Goal: Task Accomplishment & Management: Use online tool/utility

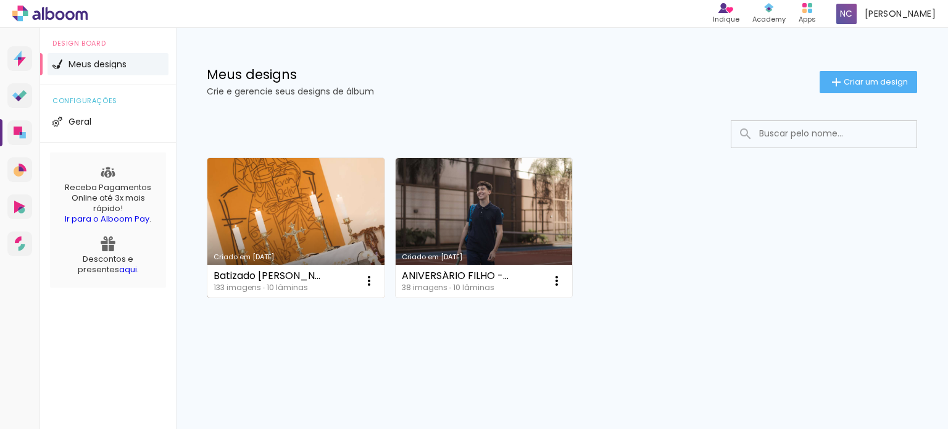
click at [266, 236] on link "Criado em [DATE]" at bounding box center [295, 227] width 177 height 139
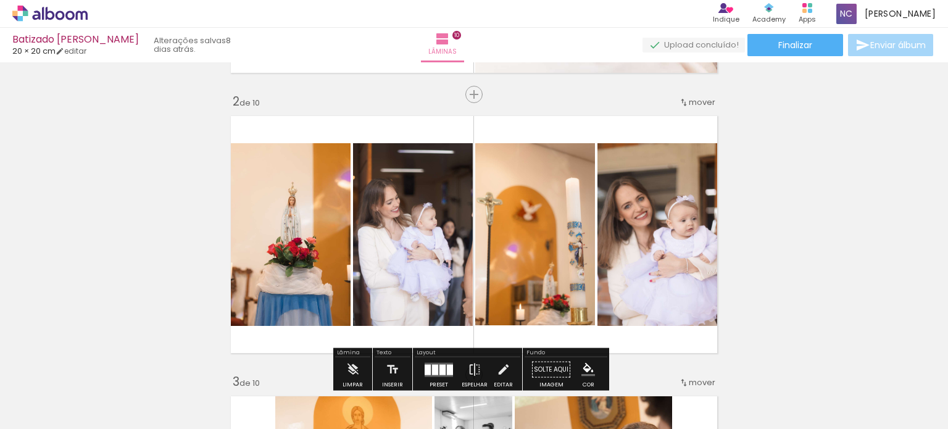
scroll to position [247, 0]
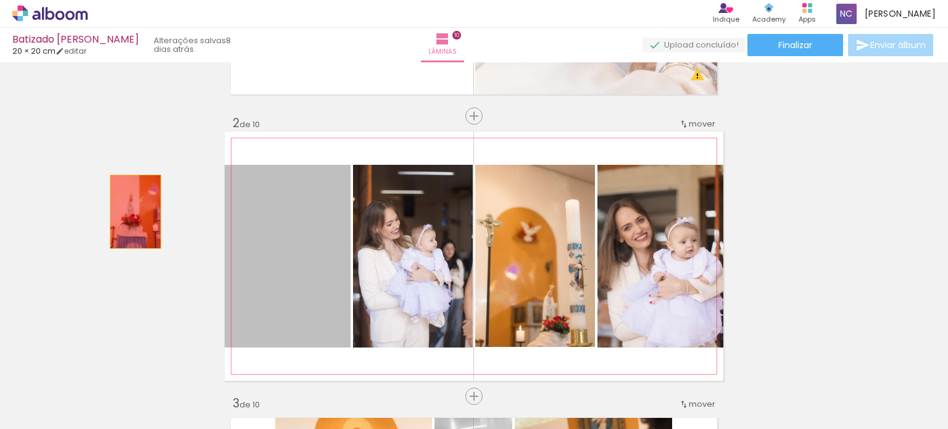
drag, startPoint x: 284, startPoint y: 230, endPoint x: 131, endPoint y: 212, distance: 154.1
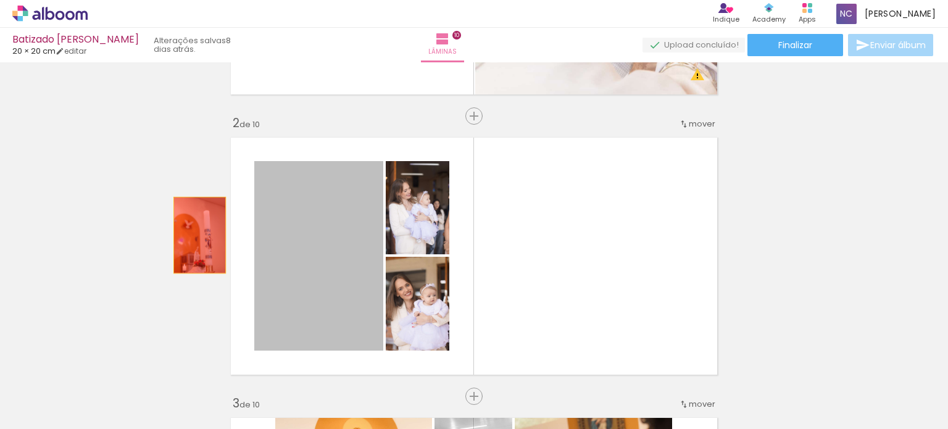
drag, startPoint x: 307, startPoint y: 246, endPoint x: 195, endPoint y: 235, distance: 112.8
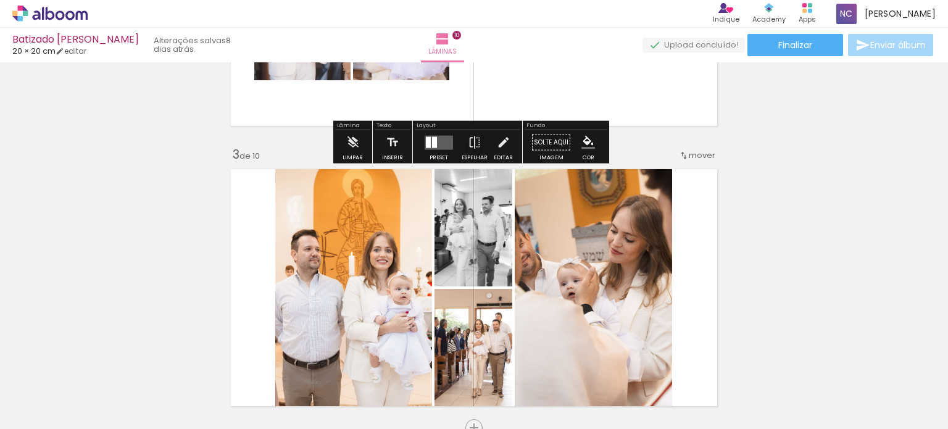
scroll to position [432, 0]
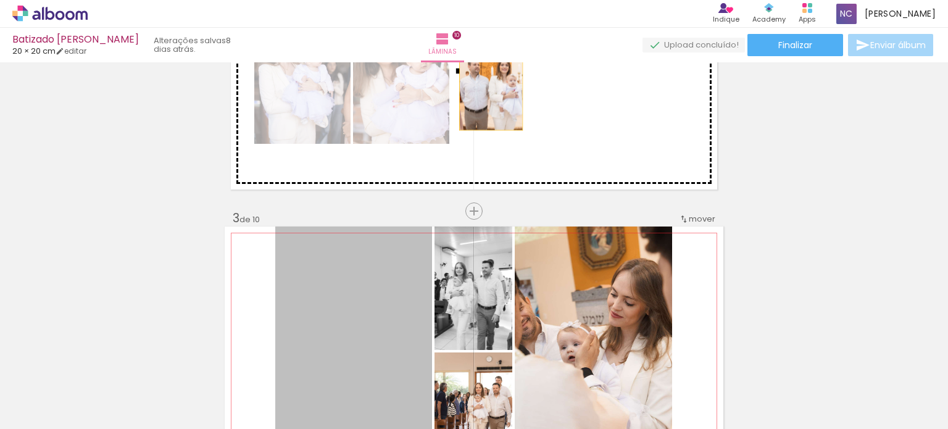
drag, startPoint x: 360, startPoint y: 296, endPoint x: 499, endPoint y: 73, distance: 263.0
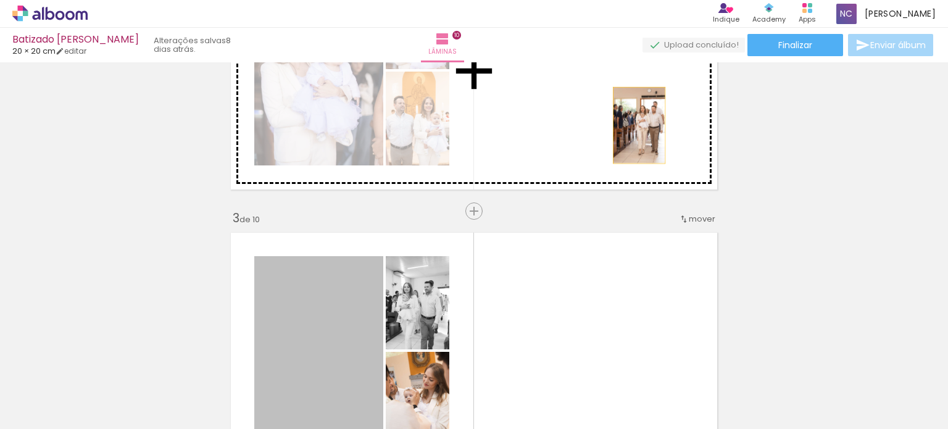
drag, startPoint x: 344, startPoint y: 313, endPoint x: 640, endPoint y: 109, distance: 359.5
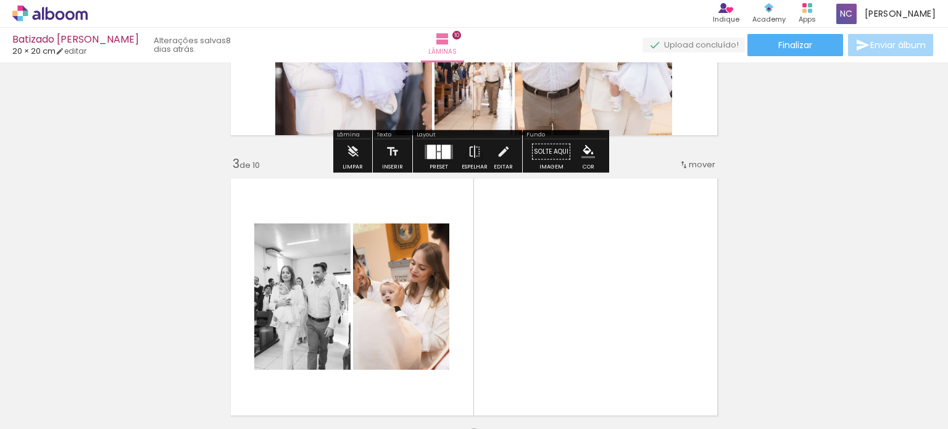
scroll to position [494, 0]
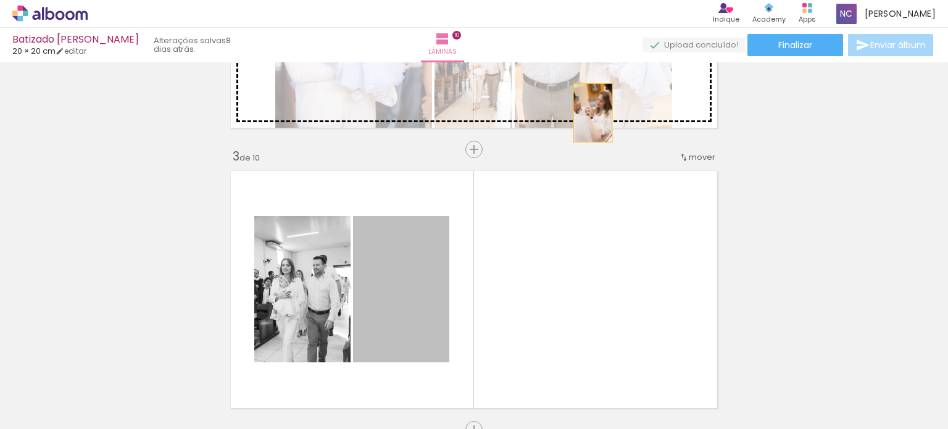
drag, startPoint x: 397, startPoint y: 299, endPoint x: 437, endPoint y: 236, distance: 74.3
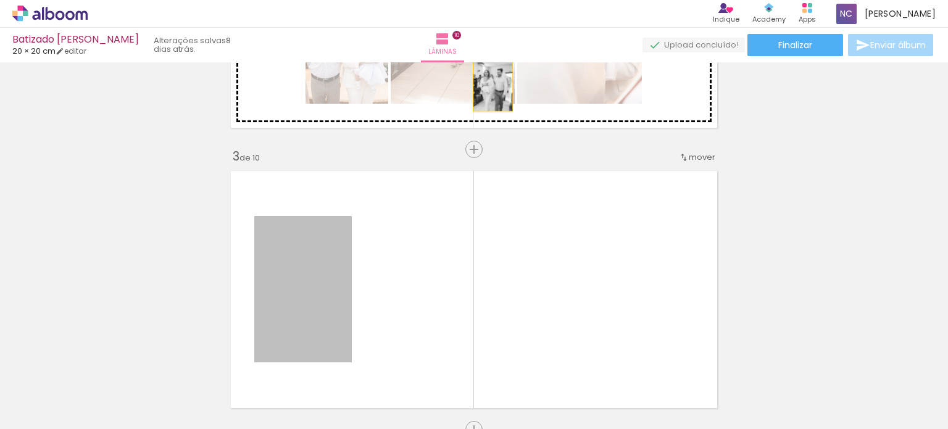
drag, startPoint x: 309, startPoint y: 306, endPoint x: 488, endPoint y: 82, distance: 286.7
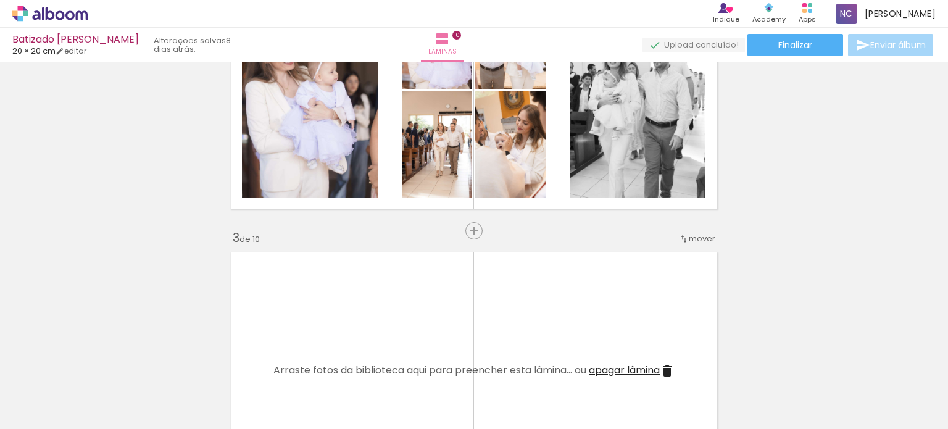
scroll to position [309, 0]
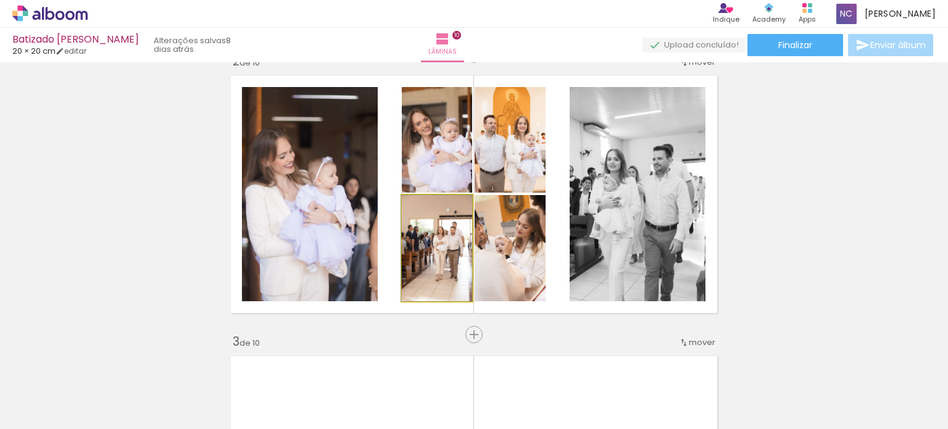
drag, startPoint x: 457, startPoint y: 264, endPoint x: 429, endPoint y: 264, distance: 27.8
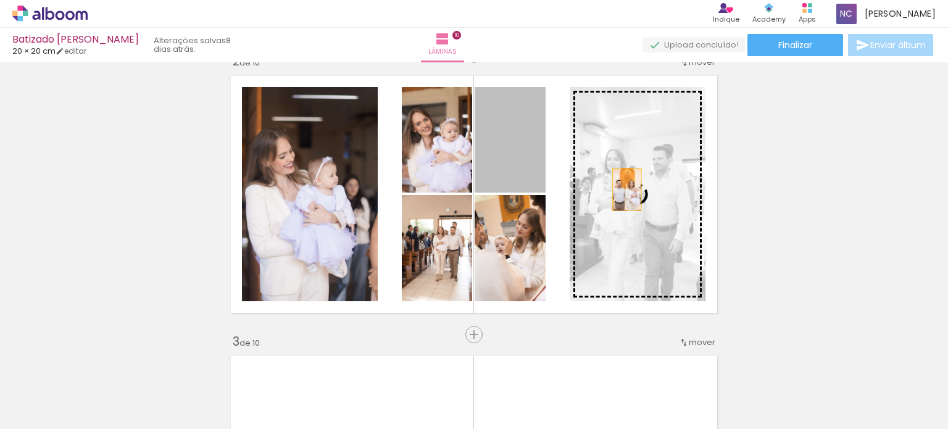
drag, startPoint x: 508, startPoint y: 167, endPoint x: 622, endPoint y: 189, distance: 116.3
click at [0, 0] on slot at bounding box center [0, 0] width 0 height 0
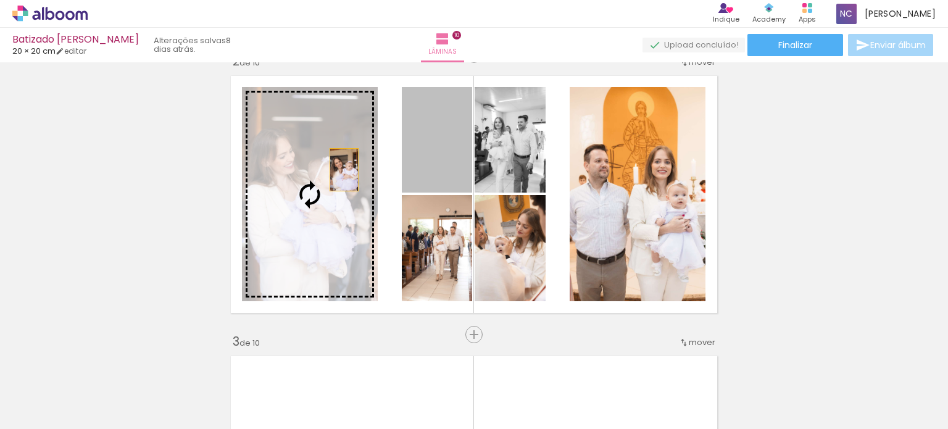
drag, startPoint x: 416, startPoint y: 165, endPoint x: 337, endPoint y: 171, distance: 79.2
click at [0, 0] on slot at bounding box center [0, 0] width 0 height 0
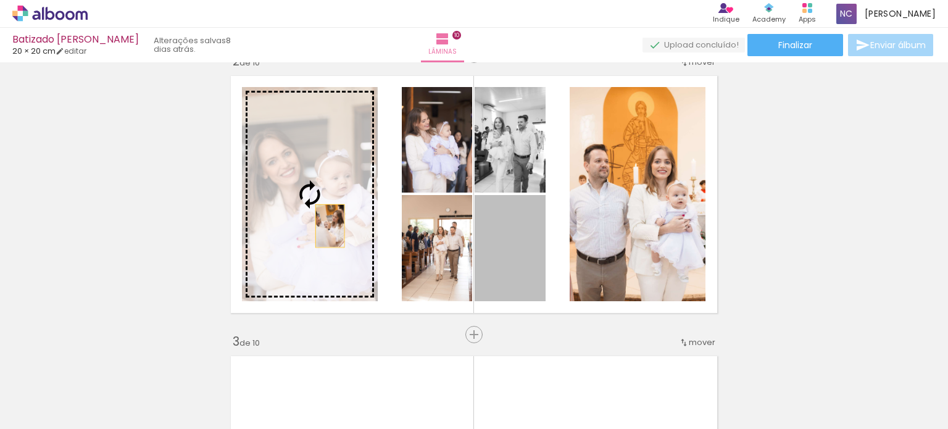
drag, startPoint x: 520, startPoint y: 263, endPoint x: 286, endPoint y: 219, distance: 238.1
click at [0, 0] on slot at bounding box center [0, 0] width 0 height 0
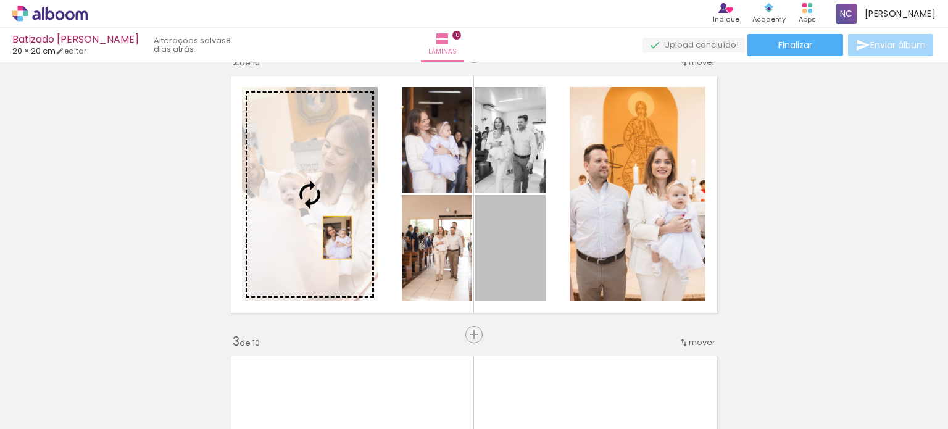
drag, startPoint x: 496, startPoint y: 259, endPoint x: 306, endPoint y: 227, distance: 192.0
click at [0, 0] on slot at bounding box center [0, 0] width 0 height 0
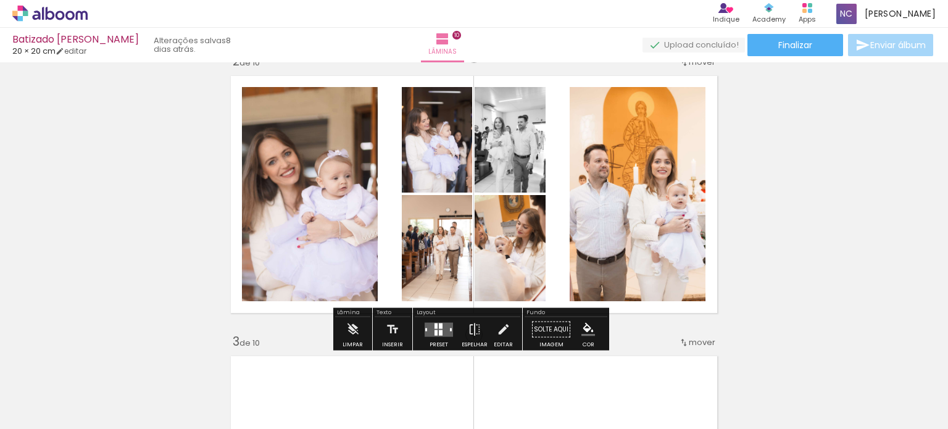
click at [434, 330] on quentale-layouter at bounding box center [439, 329] width 28 height 14
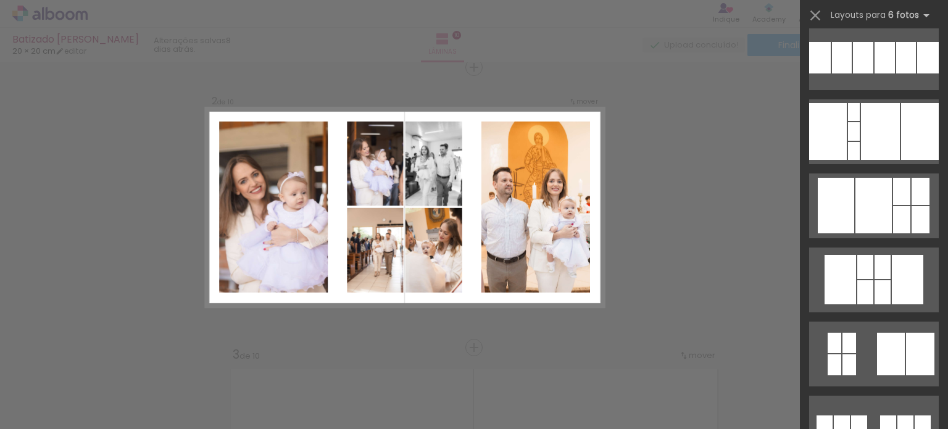
scroll to position [0, 0]
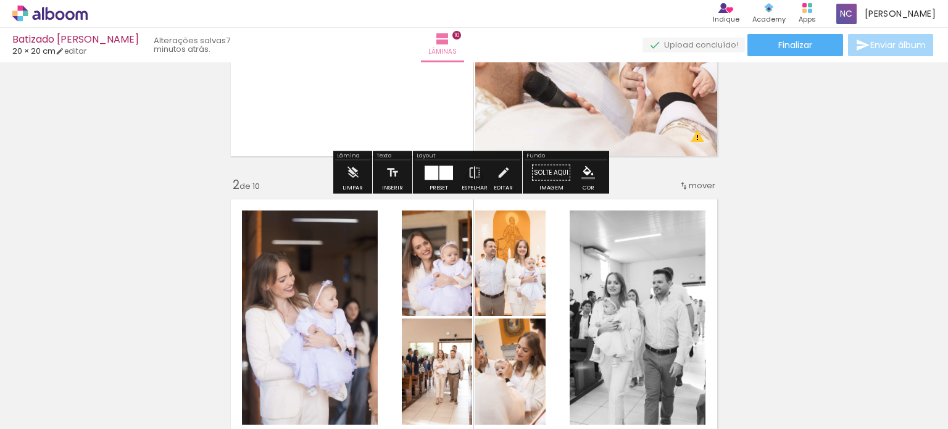
scroll to position [309, 0]
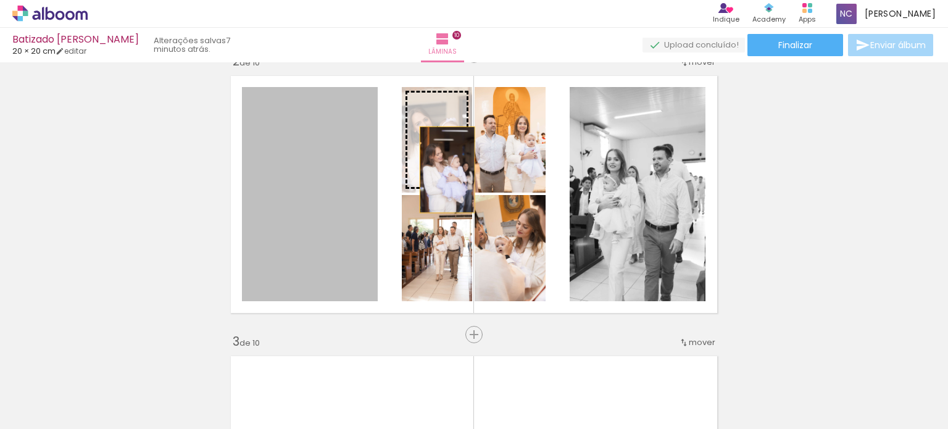
drag, startPoint x: 319, startPoint y: 217, endPoint x: 442, endPoint y: 170, distance: 132.2
click at [0, 0] on slot at bounding box center [0, 0] width 0 height 0
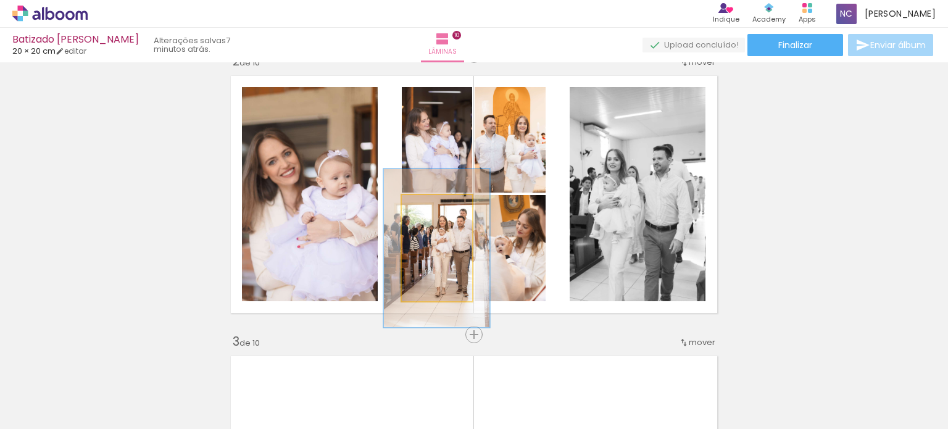
drag, startPoint x: 431, startPoint y: 209, endPoint x: 443, endPoint y: 208, distance: 11.8
type paper-slider "149"
click at [443, 208] on div at bounding box center [439, 208] width 20 height 20
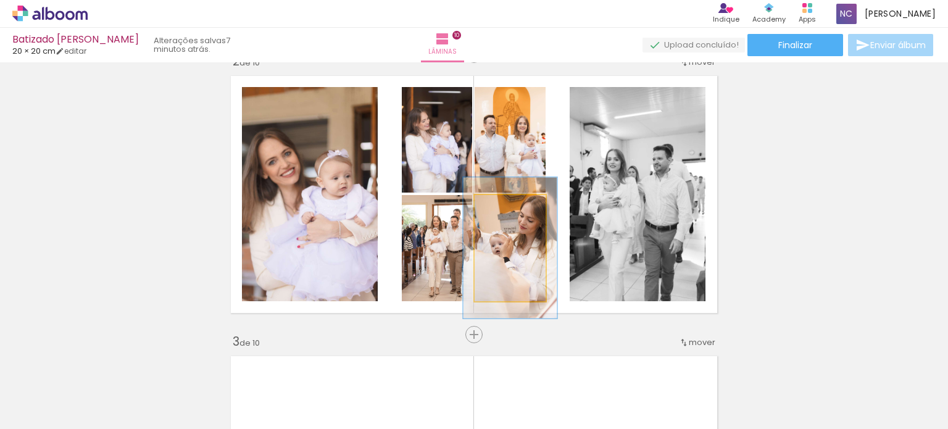
drag, startPoint x: 497, startPoint y: 206, endPoint x: 505, endPoint y: 206, distance: 8.0
click at [505, 206] on div at bounding box center [508, 207] width 11 height 11
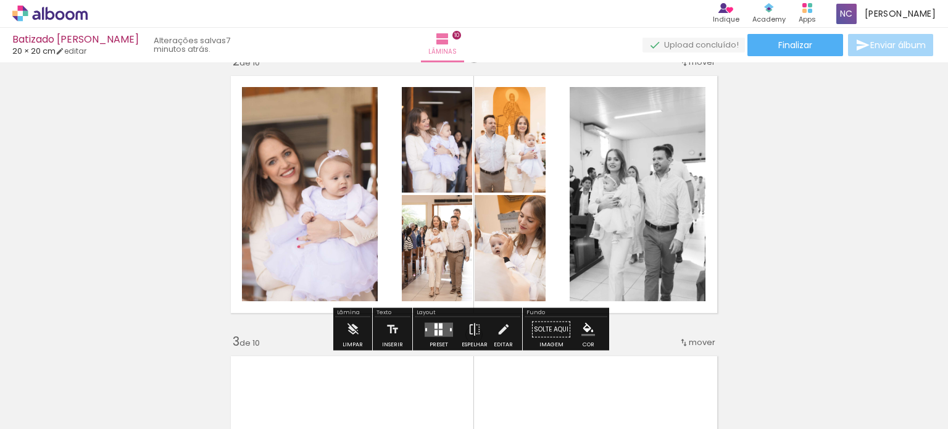
click at [520, 252] on quentale-photo at bounding box center [510, 248] width 71 height 106
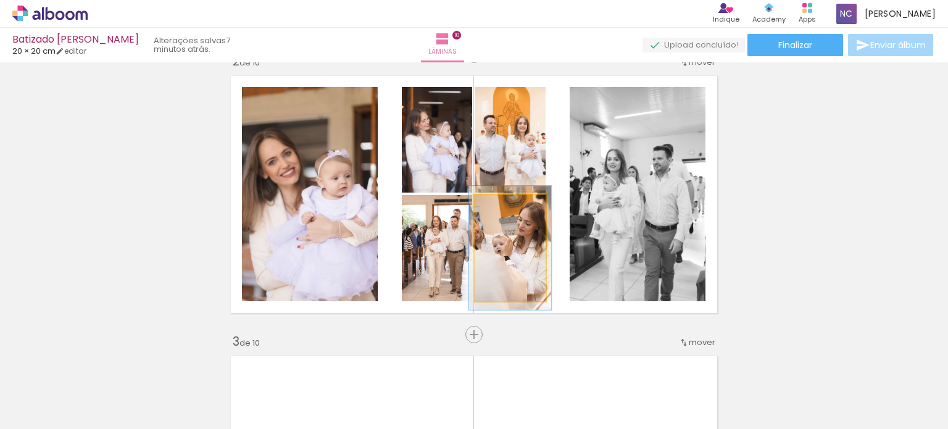
type paper-slider "116"
click at [501, 209] on div at bounding box center [505, 207] width 11 height 11
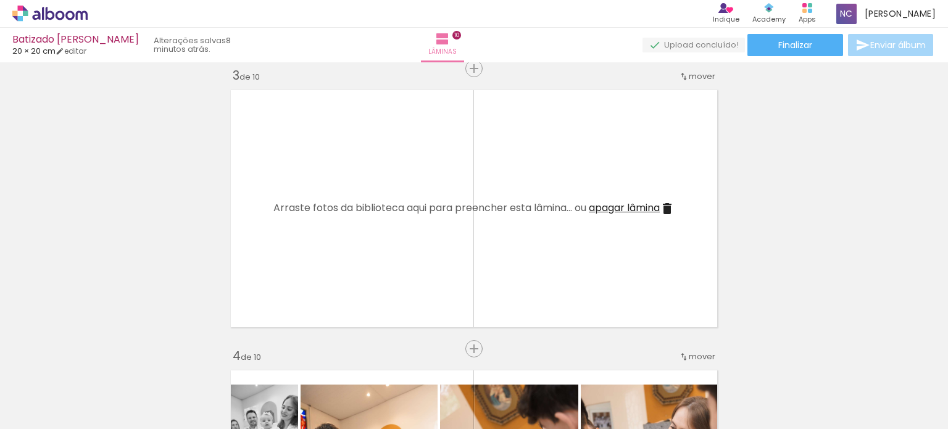
scroll to position [555, 0]
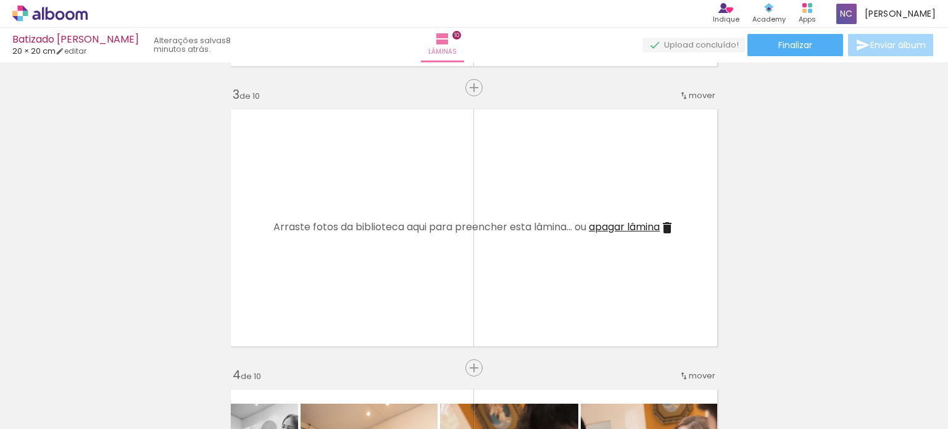
drag, startPoint x: 669, startPoint y: 226, endPoint x: 750, endPoint y: 222, distance: 81.6
click at [669, 226] on iron-icon at bounding box center [667, 227] width 15 height 15
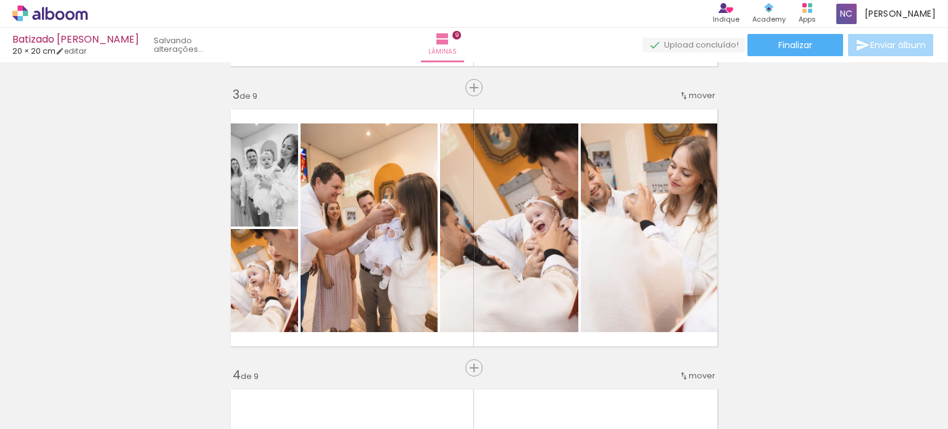
scroll to position [432, 0]
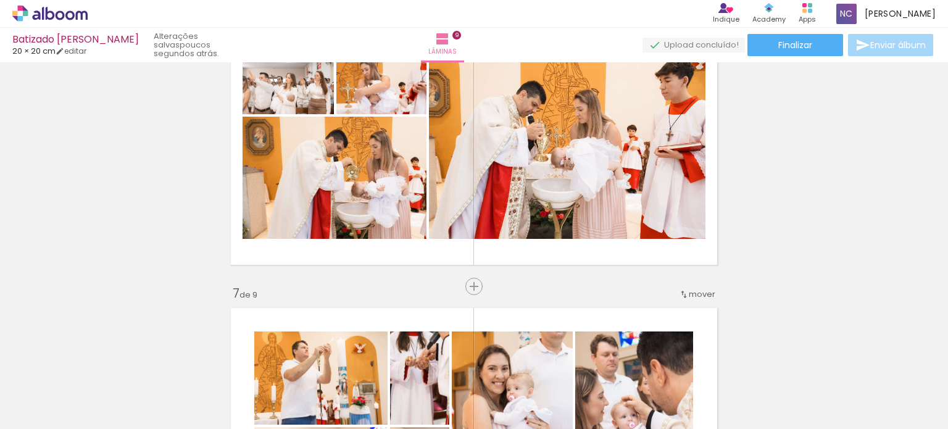
scroll to position [1666, 0]
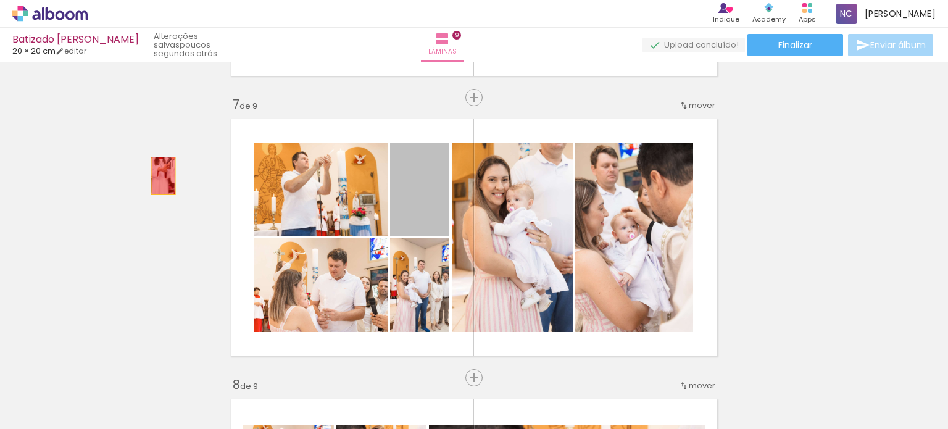
drag, startPoint x: 412, startPoint y: 204, endPoint x: 159, endPoint y: 176, distance: 255.2
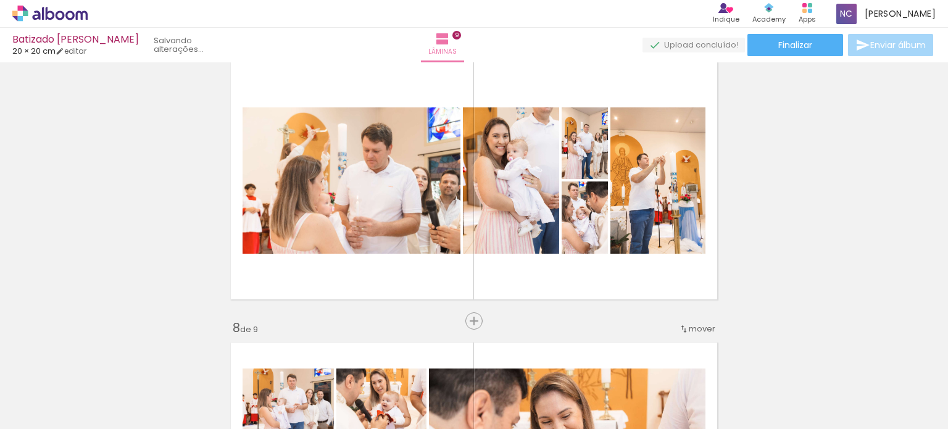
scroll to position [1728, 0]
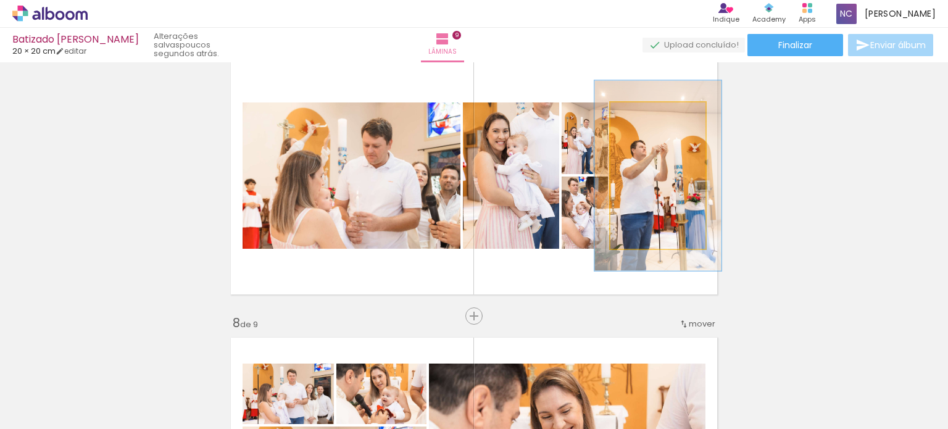
drag, startPoint x: 641, startPoint y: 115, endPoint x: 654, endPoint y: 115, distance: 13.0
type paper-slider "130"
click at [654, 115] on div at bounding box center [652, 116] width 20 height 20
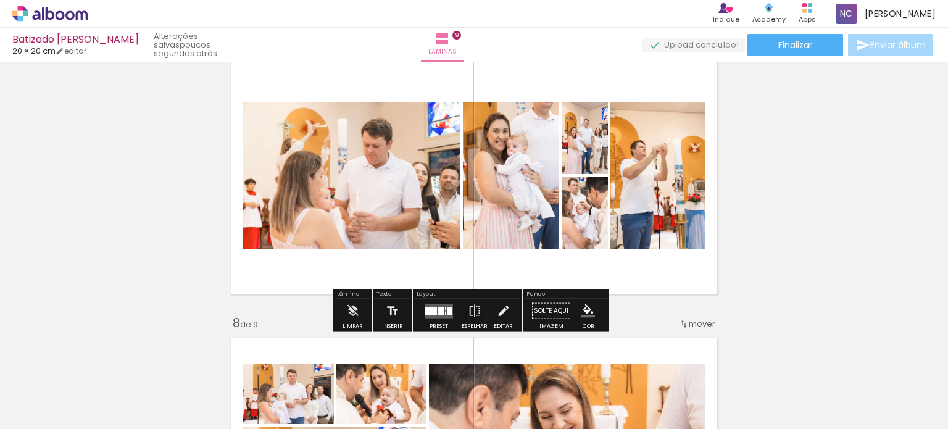
click at [445, 313] on div at bounding box center [445, 313] width 1 height 4
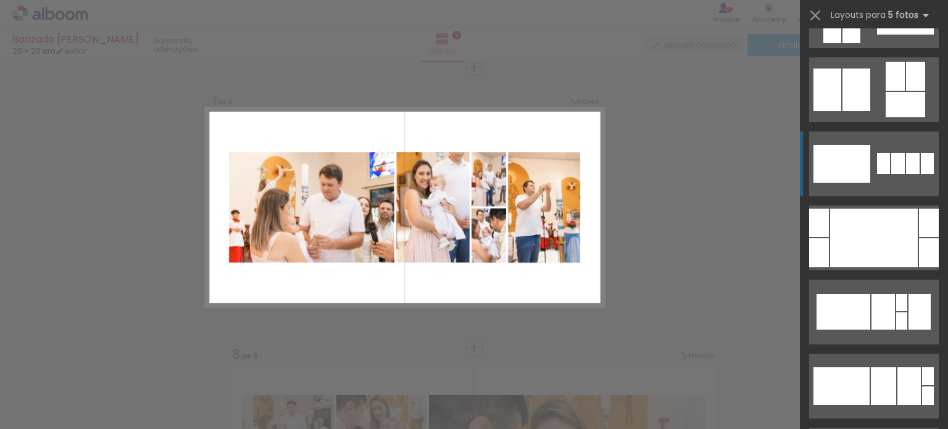
scroll to position [864, 0]
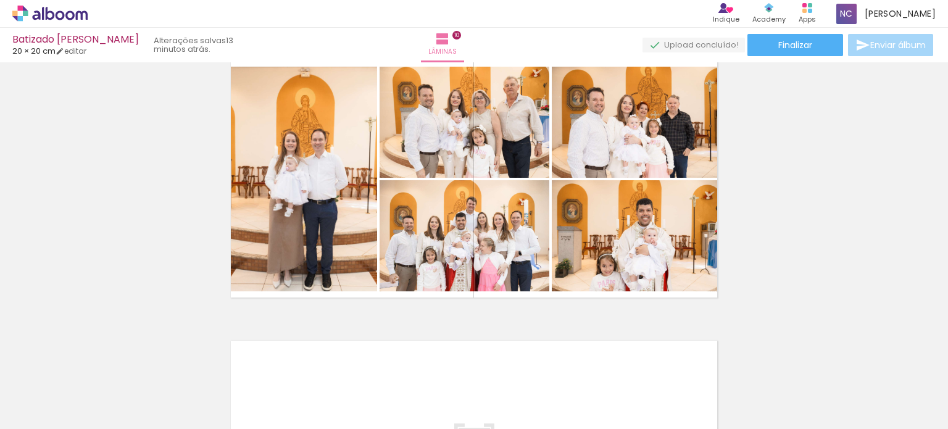
scroll to position [0, 8349]
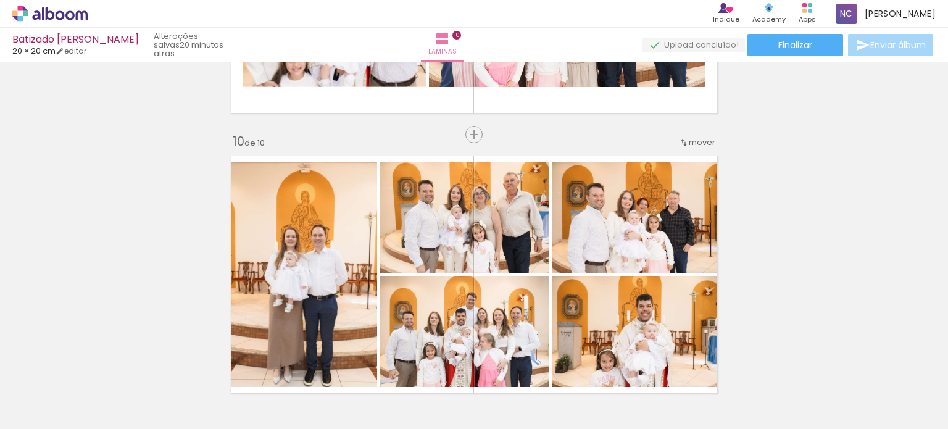
scroll to position [2531, 0]
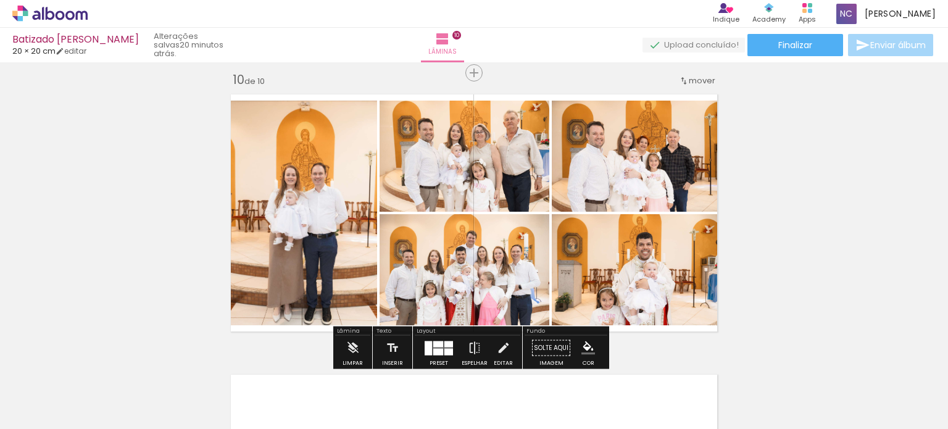
click at [438, 347] on quentale-layouter at bounding box center [439, 348] width 28 height 14
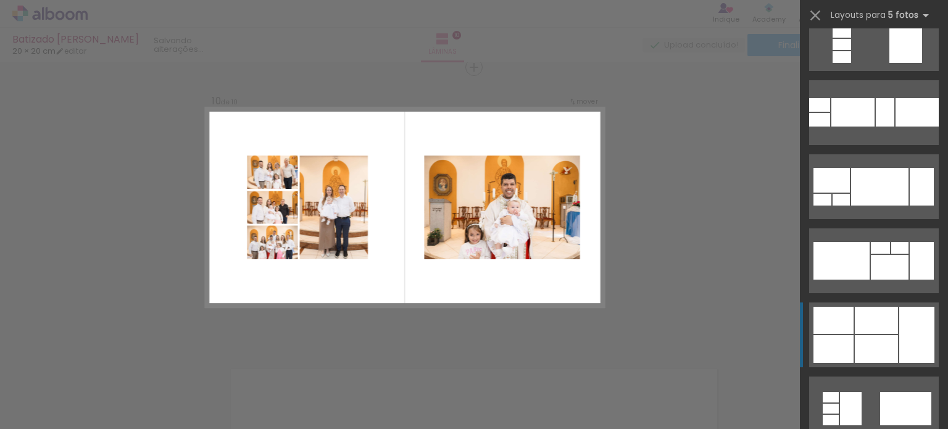
scroll to position [1604, 0]
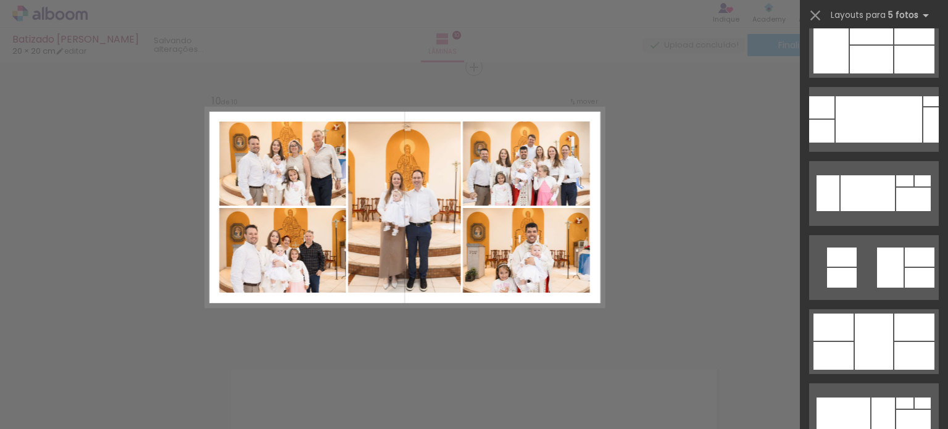
scroll to position [3703, 0]
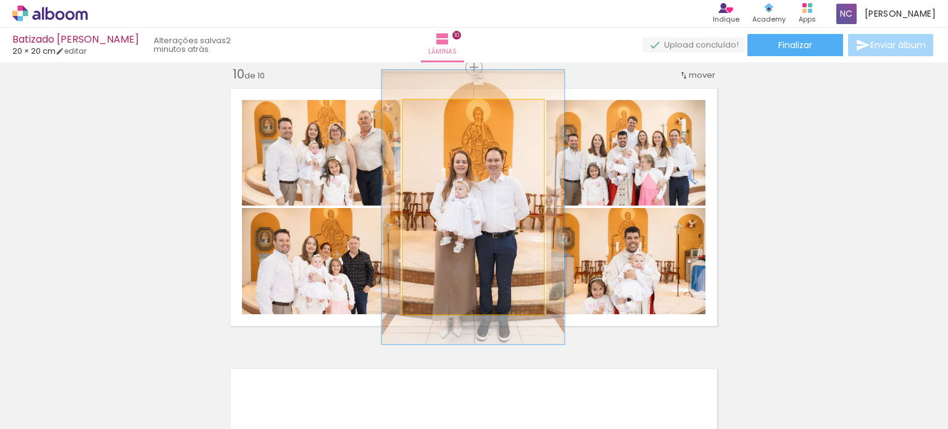
drag, startPoint x: 429, startPoint y: 114, endPoint x: 442, endPoint y: 114, distance: 12.3
type paper-slider "129"
click at [442, 114] on div at bounding box center [443, 112] width 11 height 11
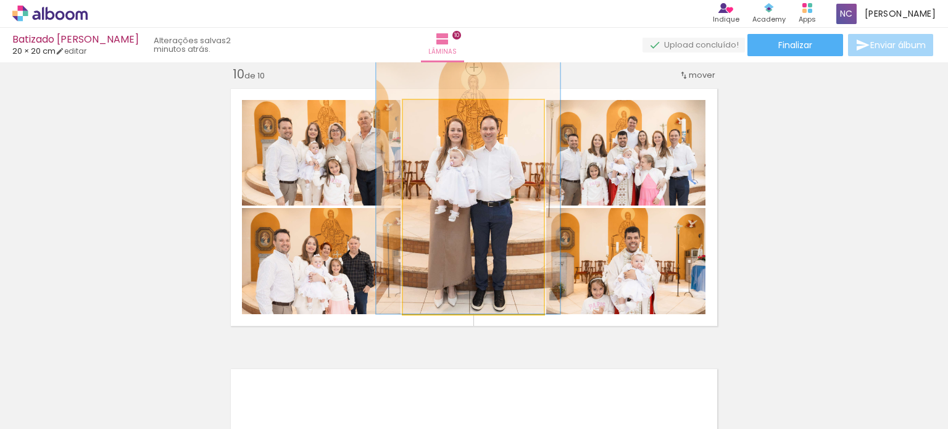
drag, startPoint x: 459, startPoint y: 226, endPoint x: 454, endPoint y: 189, distance: 38.0
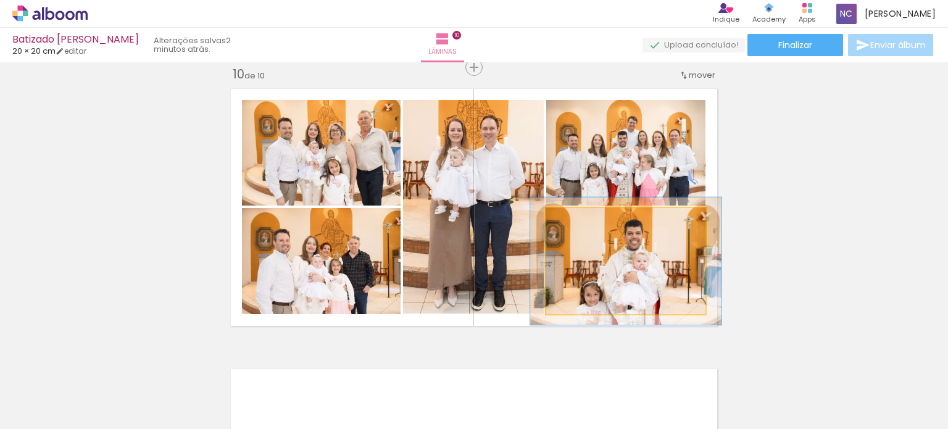
drag, startPoint x: 572, startPoint y: 223, endPoint x: 581, endPoint y: 223, distance: 8.6
type paper-slider "120"
click at [581, 223] on div at bounding box center [583, 220] width 11 height 11
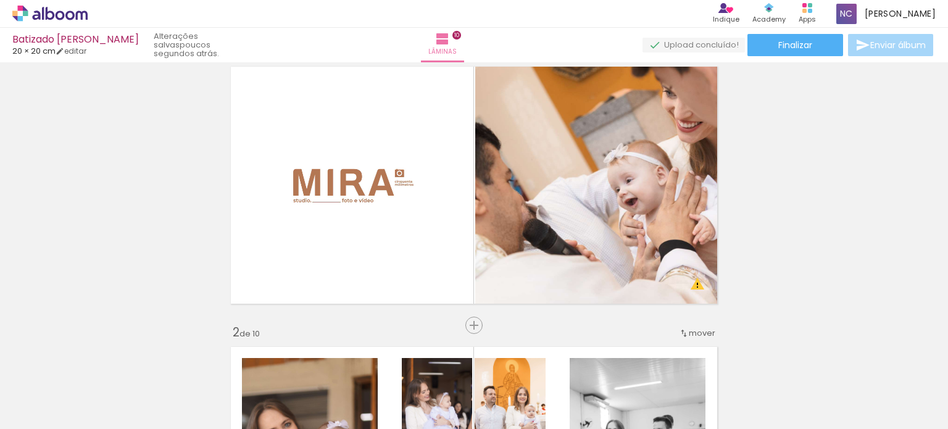
scroll to position [7, 0]
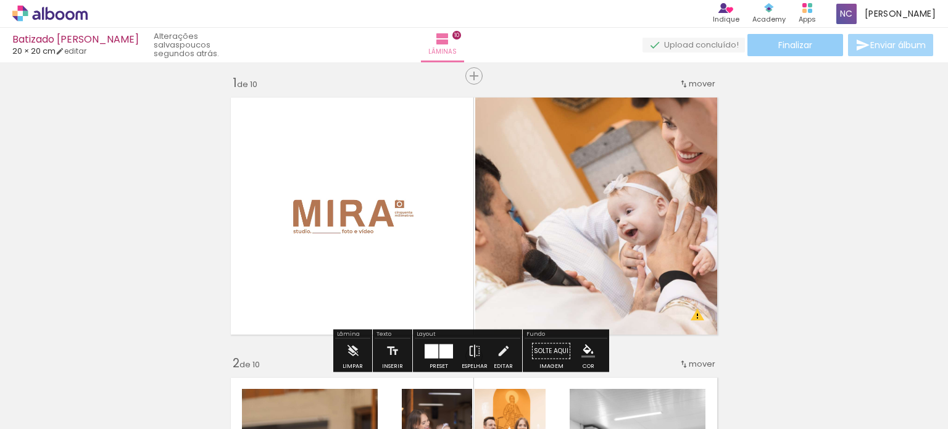
click at [763, 46] on paper-button "Finalizar" at bounding box center [795, 45] width 96 height 22
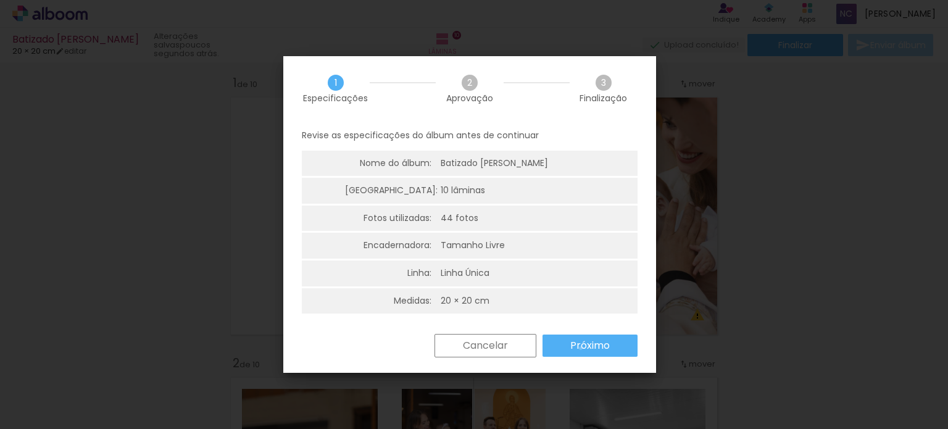
click at [0, 0] on slot "Próximo" at bounding box center [0, 0] width 0 height 0
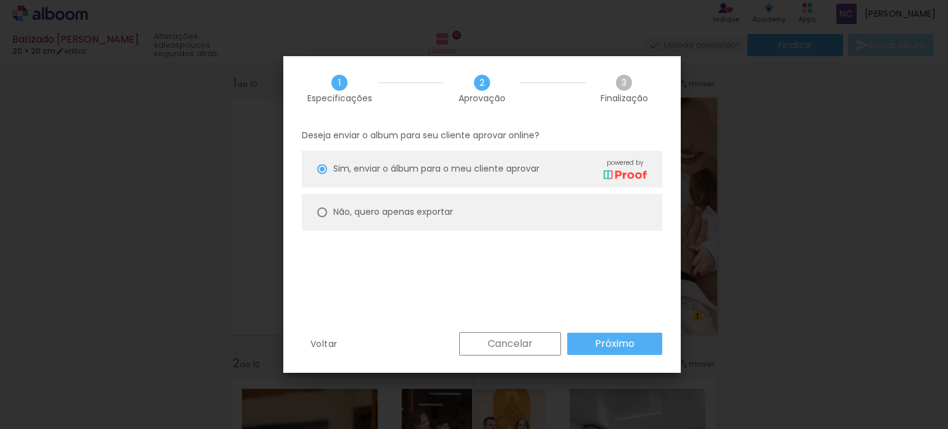
click at [0, 0] on slot "Próximo" at bounding box center [0, 0] width 0 height 0
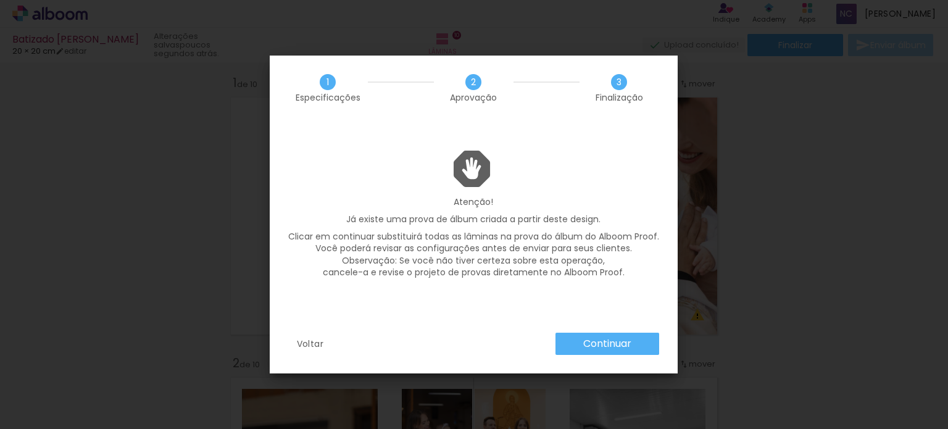
click at [585, 336] on paper-button "Continuar" at bounding box center [607, 344] width 104 height 22
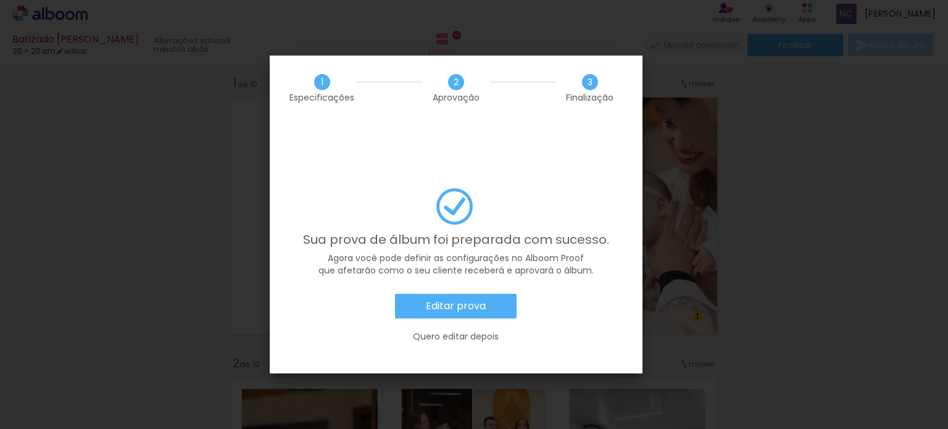
scroll to position [0, 8349]
click at [0, 0] on slot "Editar prova" at bounding box center [0, 0] width 0 height 0
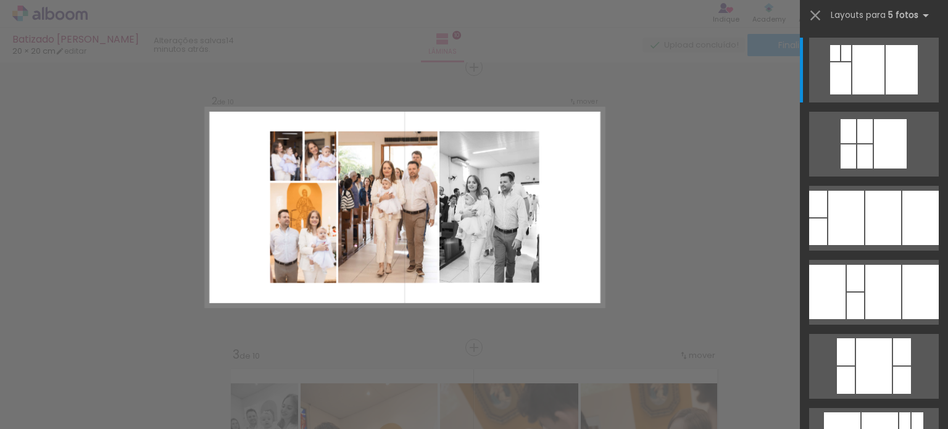
scroll to position [0, 8349]
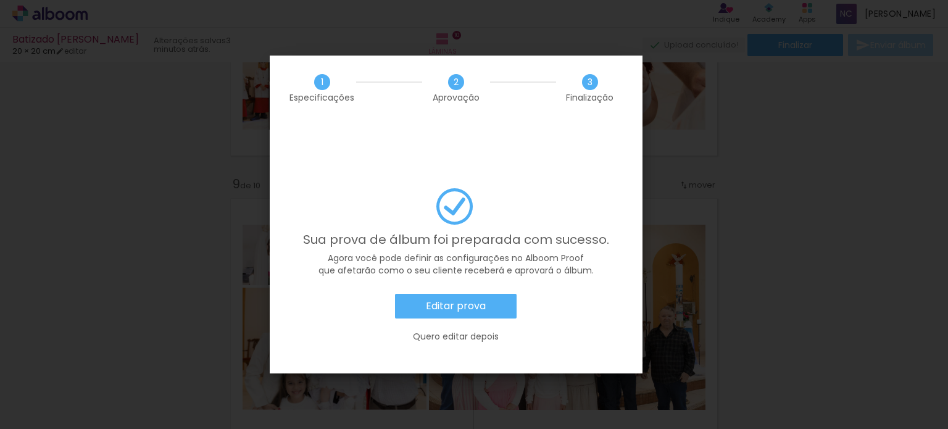
scroll to position [0, 8349]
click at [487, 294] on paper-button "Editar prova" at bounding box center [456, 306] width 122 height 25
